Goal: Transaction & Acquisition: Purchase product/service

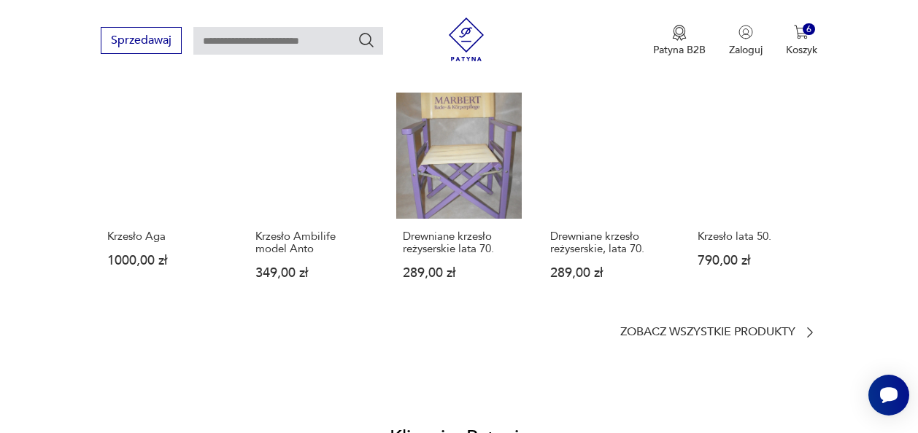
scroll to position [1187, 0]
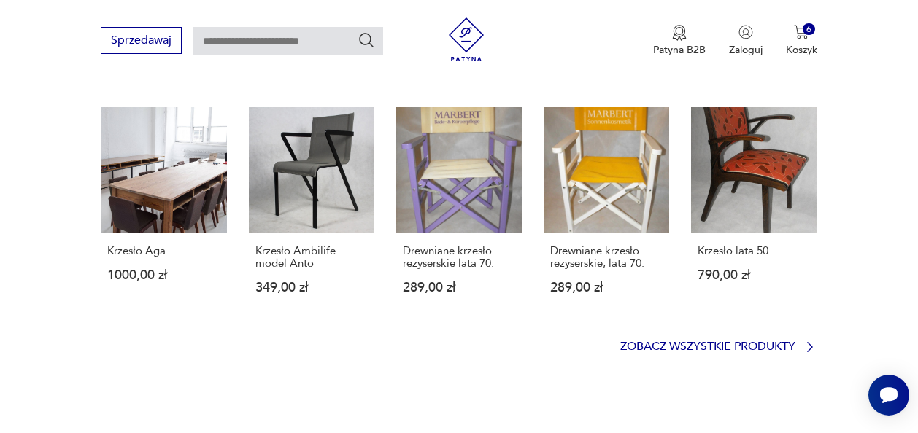
click at [770, 342] on p "Zobacz wszystkie produkty" at bounding box center [707, 346] width 175 height 9
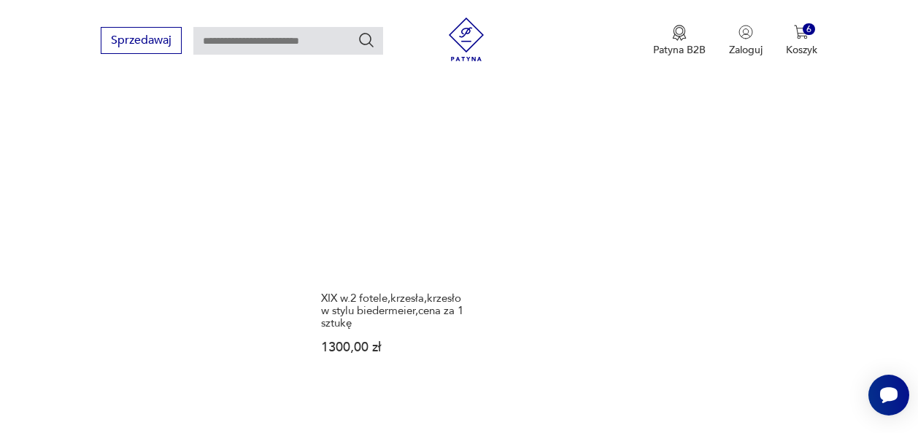
scroll to position [2034, 0]
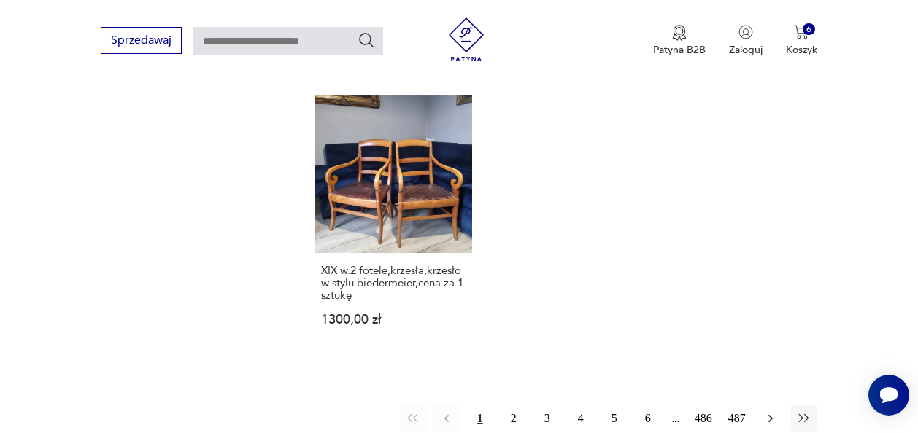
click at [770, 411] on icon "button" at bounding box center [770, 418] width 15 height 15
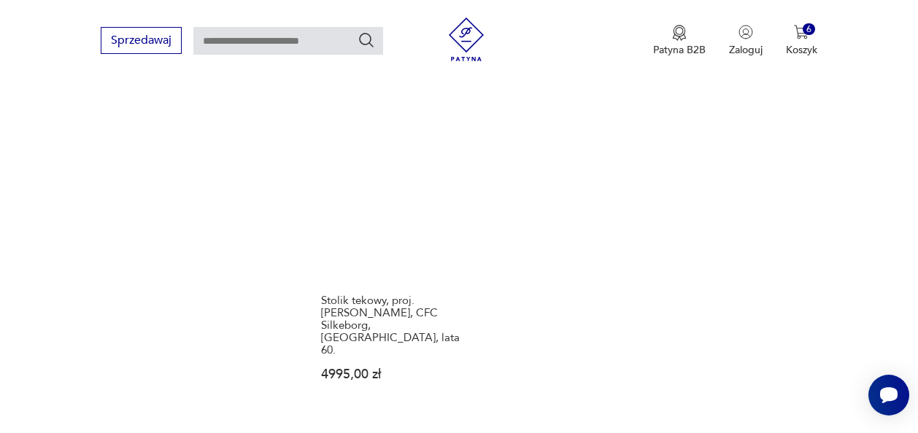
scroll to position [2021, 0]
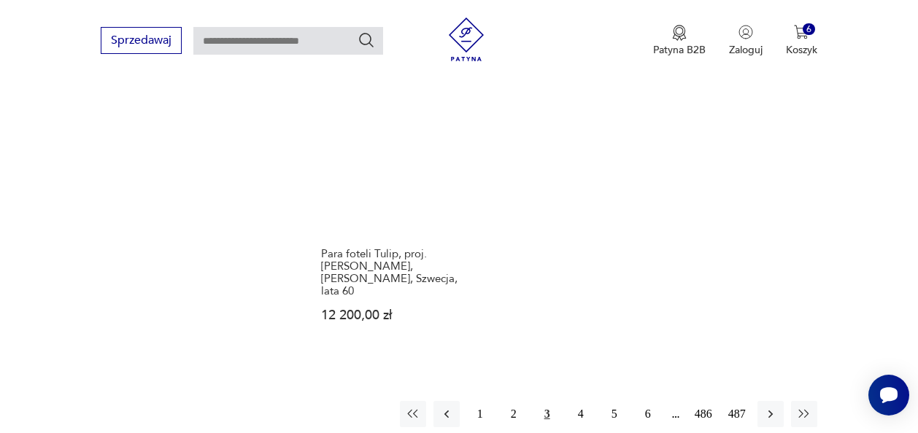
scroll to position [2119, 0]
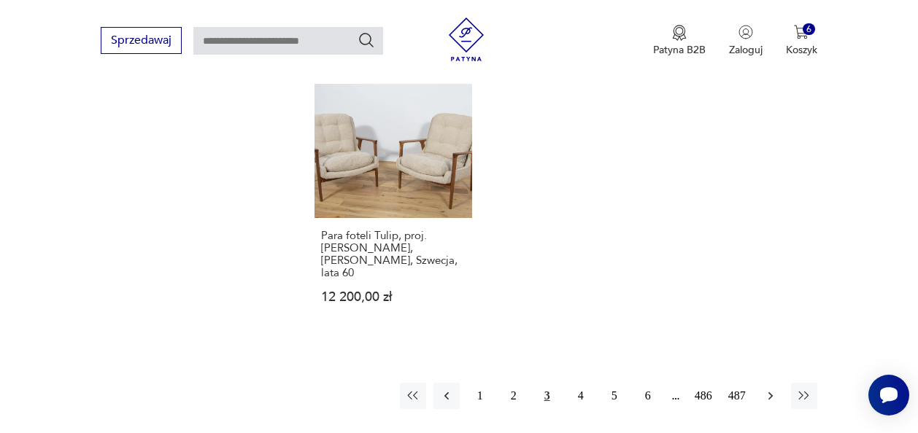
click at [765, 389] on icon "button" at bounding box center [770, 396] width 15 height 15
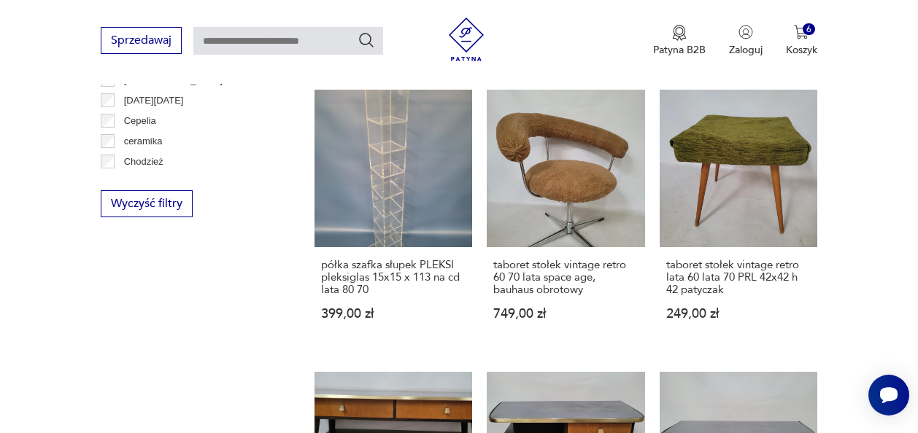
scroll to position [1460, 0]
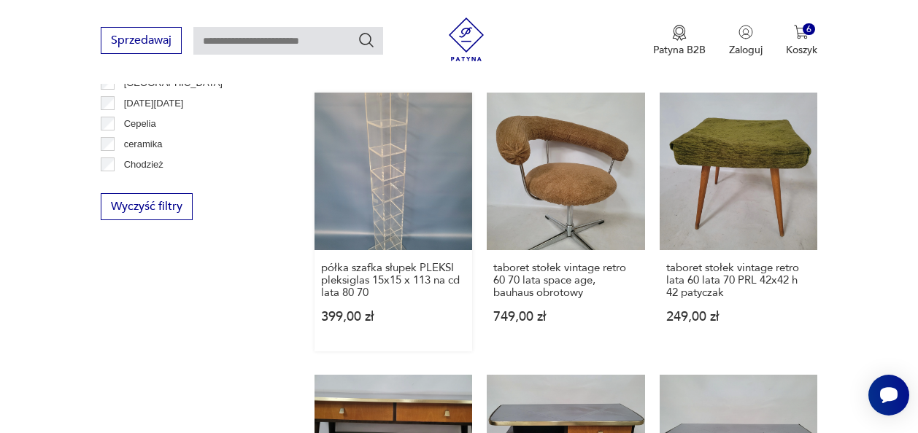
click at [391, 125] on link "półka szafka słupek PLEKSI pleksiglas 15x15 x 113 na cd lata 80 70 399,00 zł" at bounding box center [393, 222] width 158 height 259
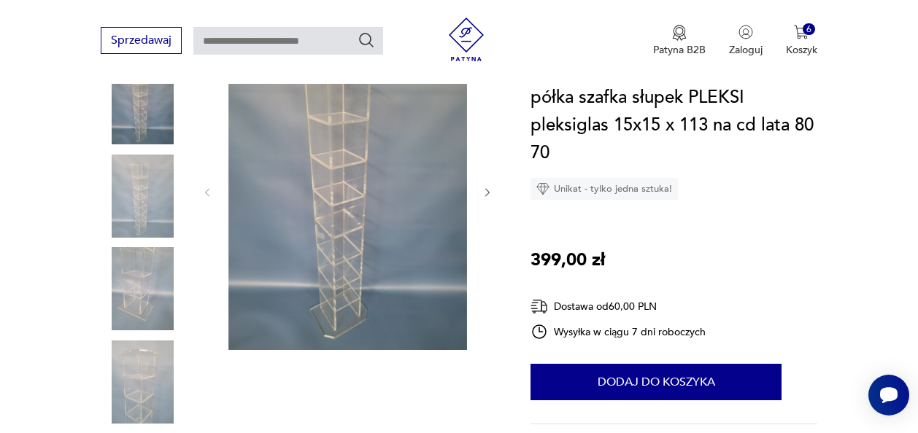
scroll to position [205, 0]
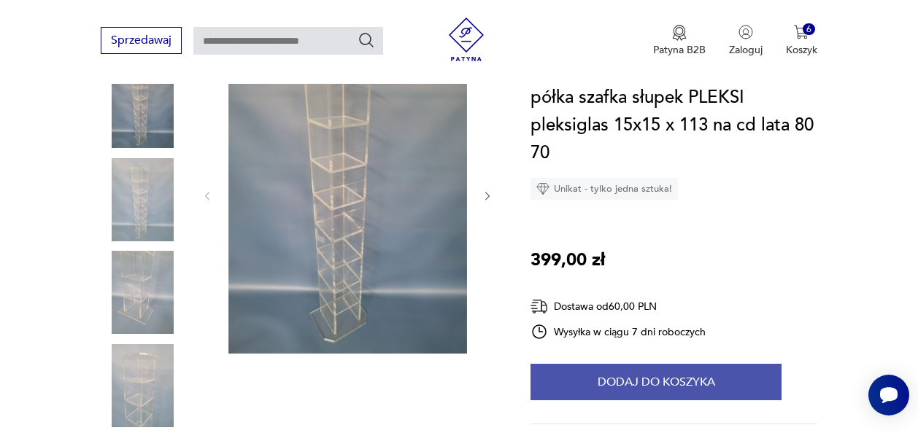
click at [654, 380] on button "Dodaj do koszyka" at bounding box center [655, 382] width 251 height 36
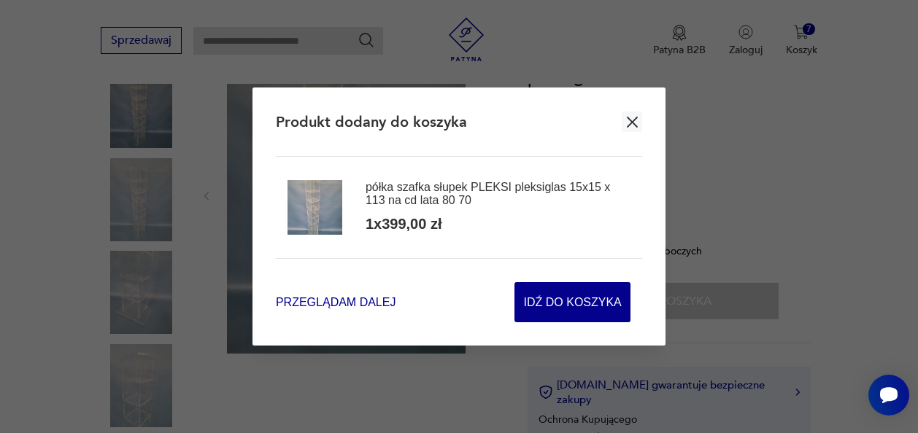
click at [312, 299] on span "Przeglądam dalej" at bounding box center [336, 302] width 120 height 17
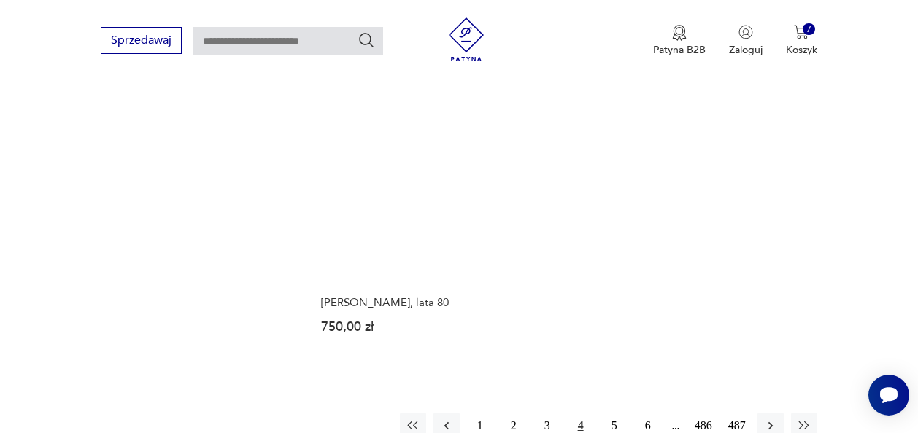
scroll to position [2059, 0]
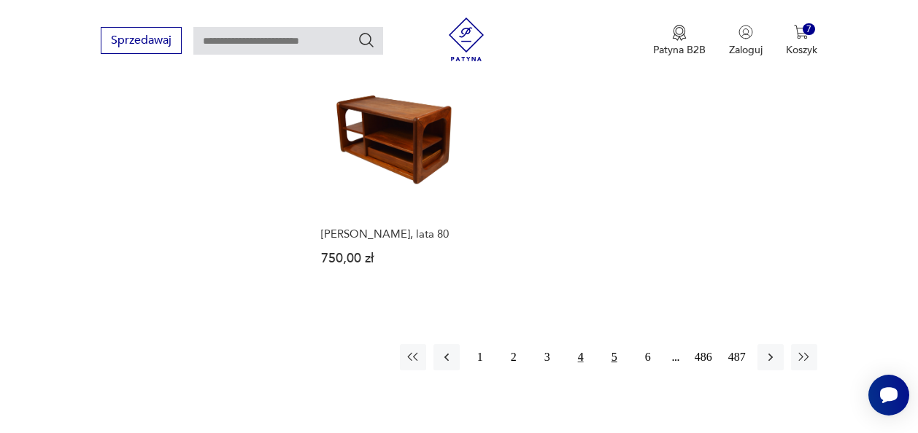
click at [619, 344] on button "5" at bounding box center [614, 357] width 26 height 26
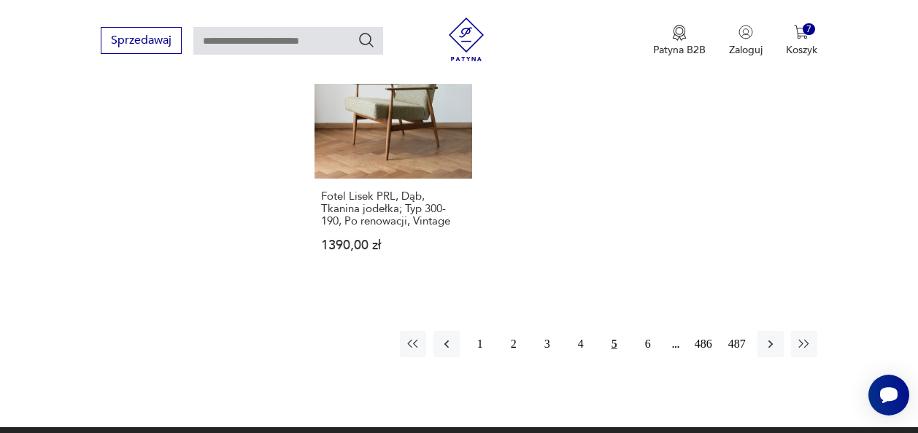
scroll to position [2075, 0]
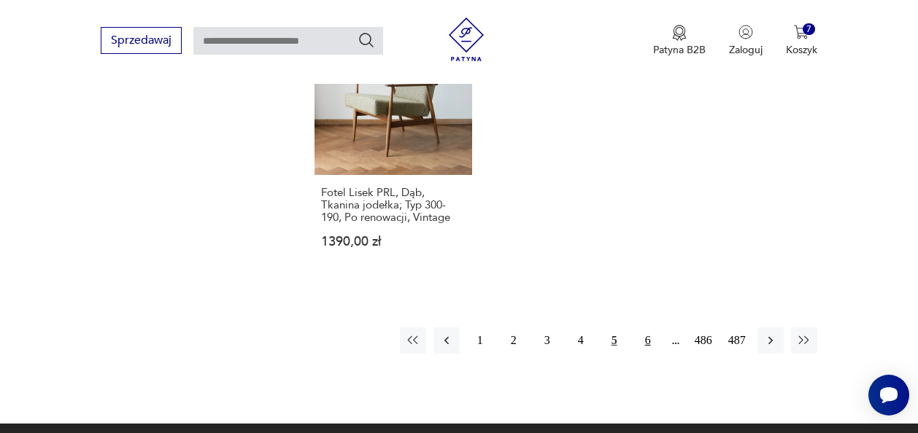
click at [646, 332] on button "6" at bounding box center [648, 341] width 26 height 26
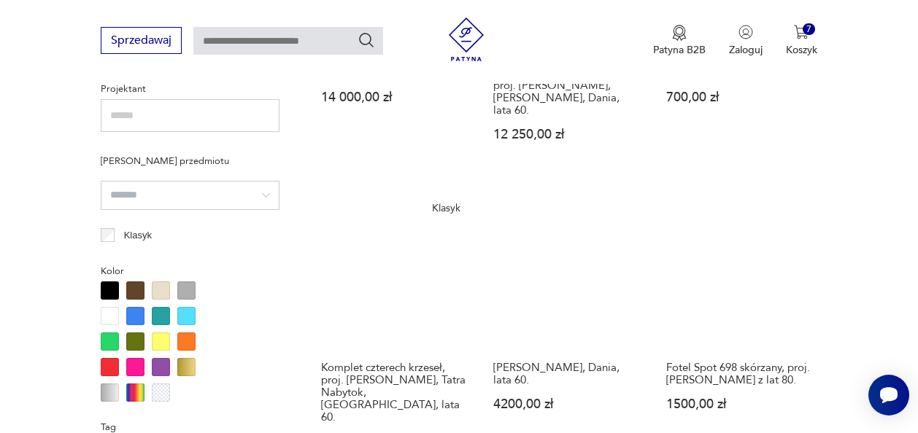
scroll to position [1085, 0]
